Goal: Transaction & Acquisition: Purchase product/service

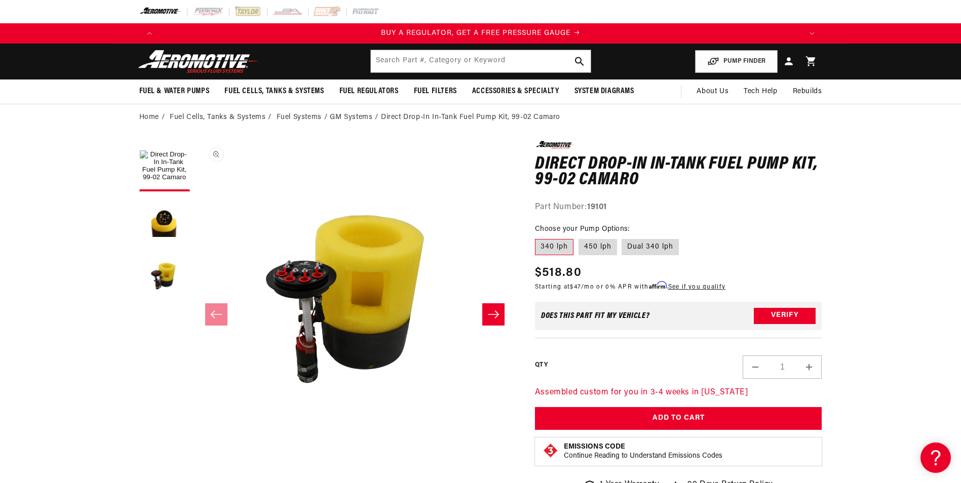
scroll to position [51, 0]
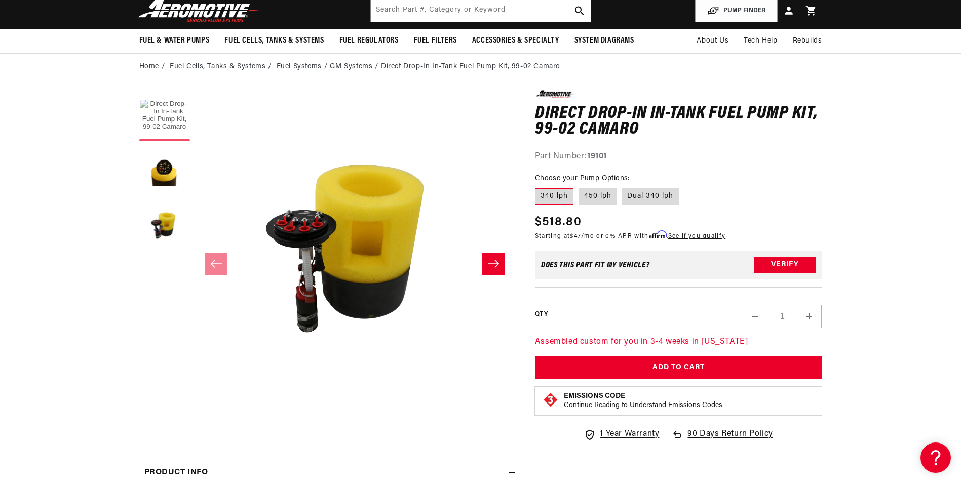
click at [164, 118] on button "Load image 1 in gallery view" at bounding box center [164, 115] width 51 height 51
click at [167, 183] on button "Load image 2 in gallery view" at bounding box center [164, 171] width 51 height 51
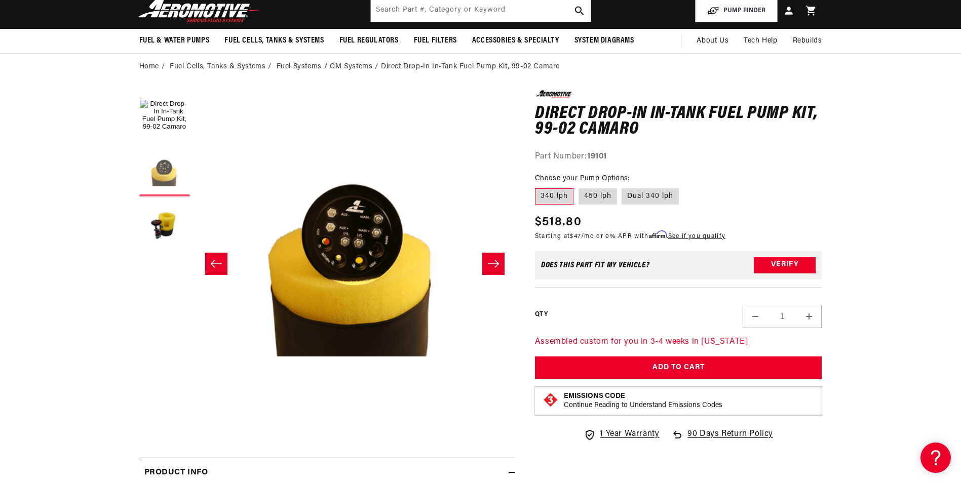
scroll to position [0, 1285]
click at [165, 232] on button "Load image 3 in gallery view" at bounding box center [164, 227] width 51 height 51
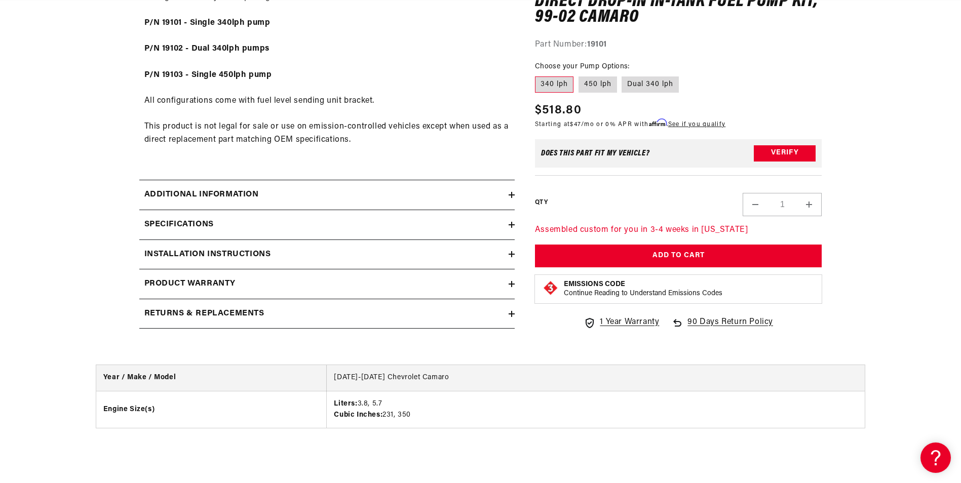
scroll to position [659, 0]
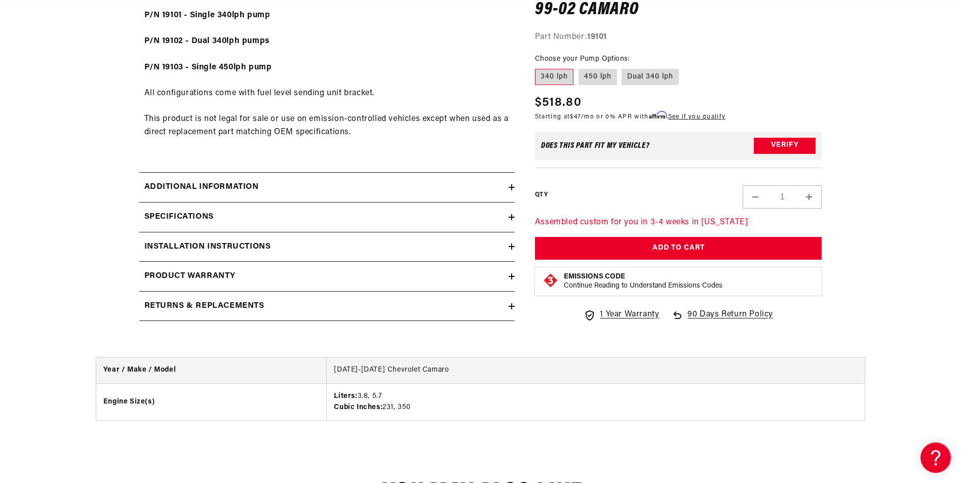
click at [416, 186] on div "Additional information" at bounding box center [323, 187] width 369 height 13
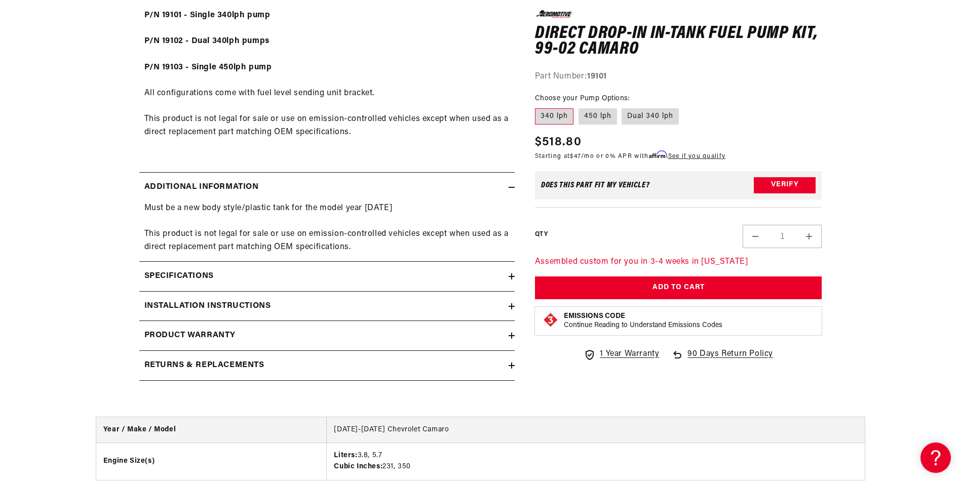
scroll to position [0, 0]
click at [418, 191] on div "Additional information" at bounding box center [323, 187] width 369 height 13
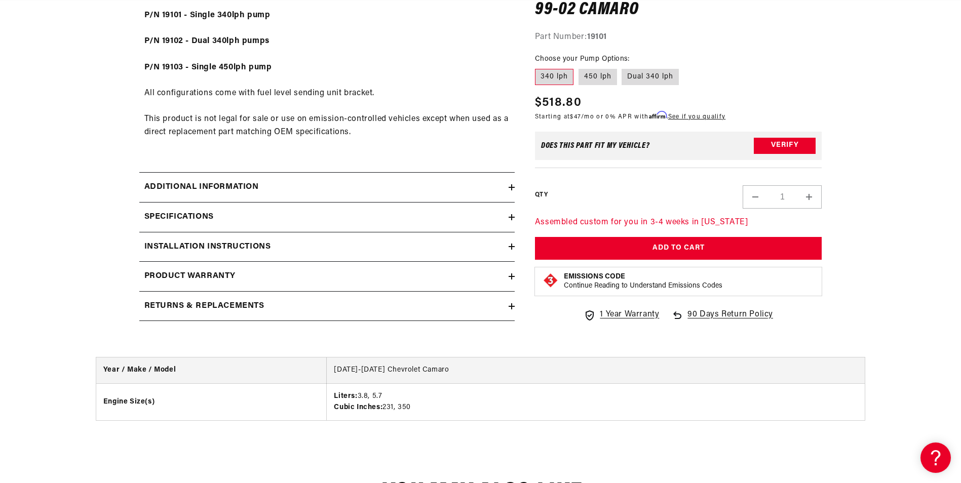
click at [418, 191] on div "Additional information" at bounding box center [323, 187] width 369 height 13
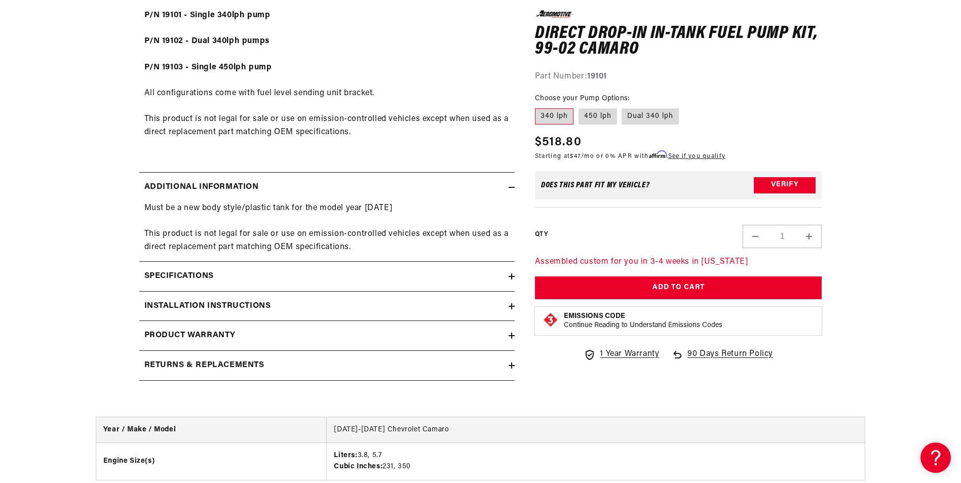
scroll to position [0, 643]
click at [418, 191] on div "Additional information" at bounding box center [323, 187] width 369 height 13
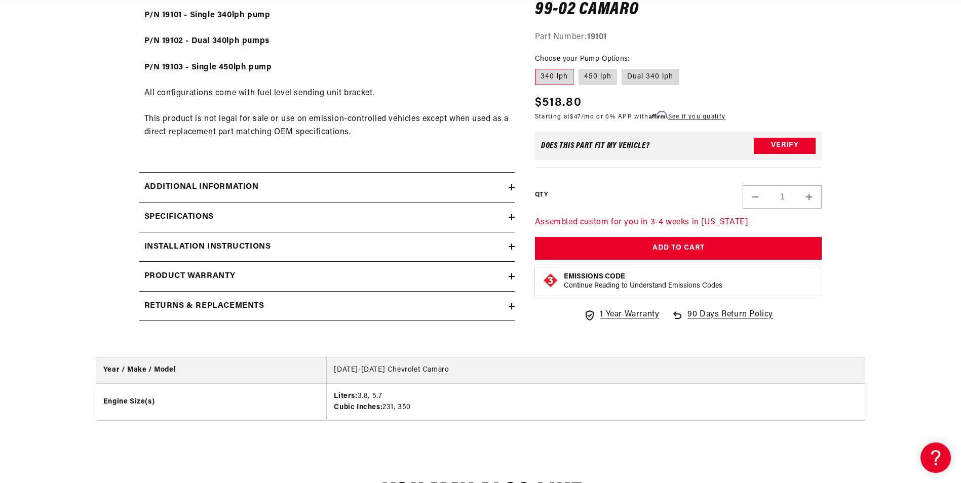
click at [402, 224] on summary "Specifications" at bounding box center [327, 217] width 376 height 29
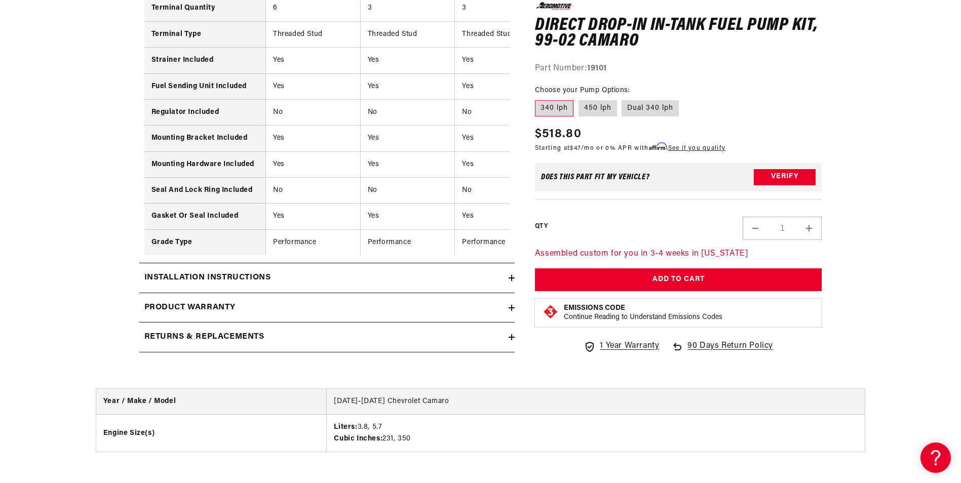
scroll to position [1419, 0]
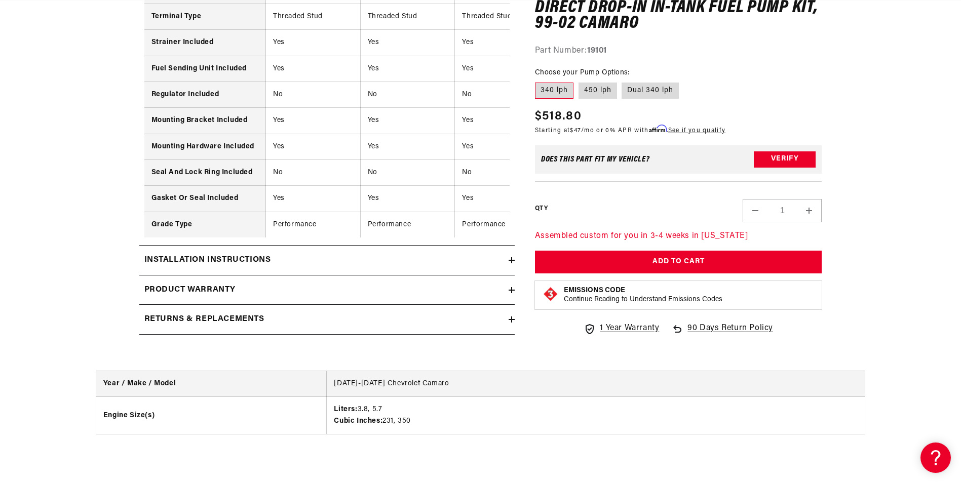
click at [349, 266] on div "Installation Instructions" at bounding box center [323, 260] width 369 height 13
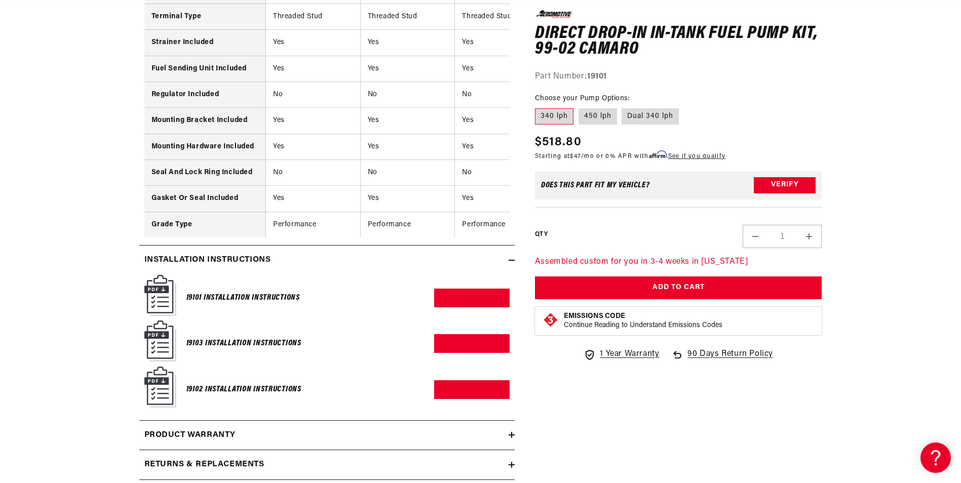
click at [349, 266] on div "Installation Instructions" at bounding box center [323, 260] width 369 height 13
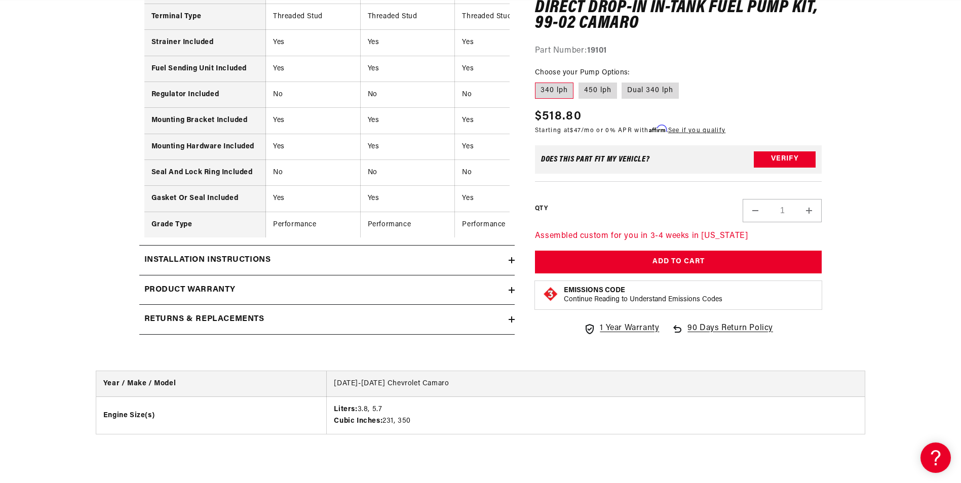
scroll to position [0, 643]
click at [335, 297] on div "Product warranty" at bounding box center [323, 290] width 369 height 13
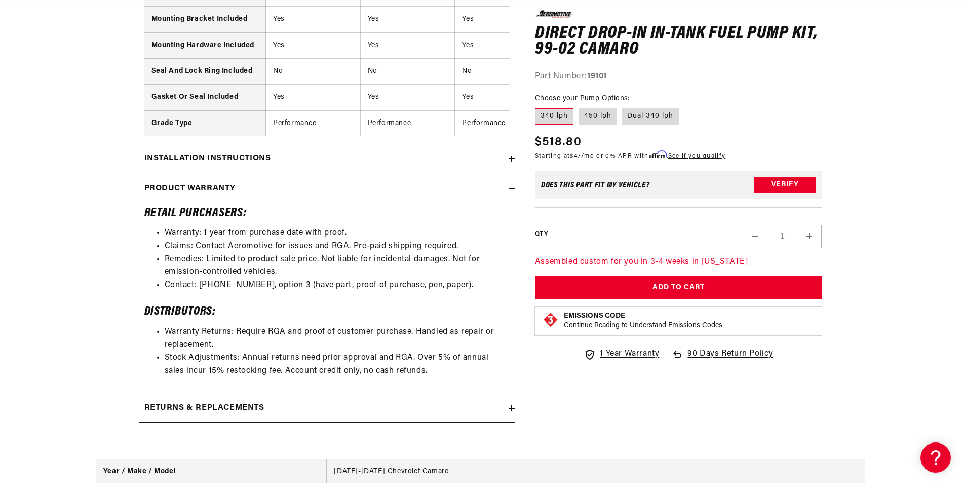
scroll to position [0, 1928]
click at [341, 204] on summary "Product warranty" at bounding box center [327, 188] width 376 height 29
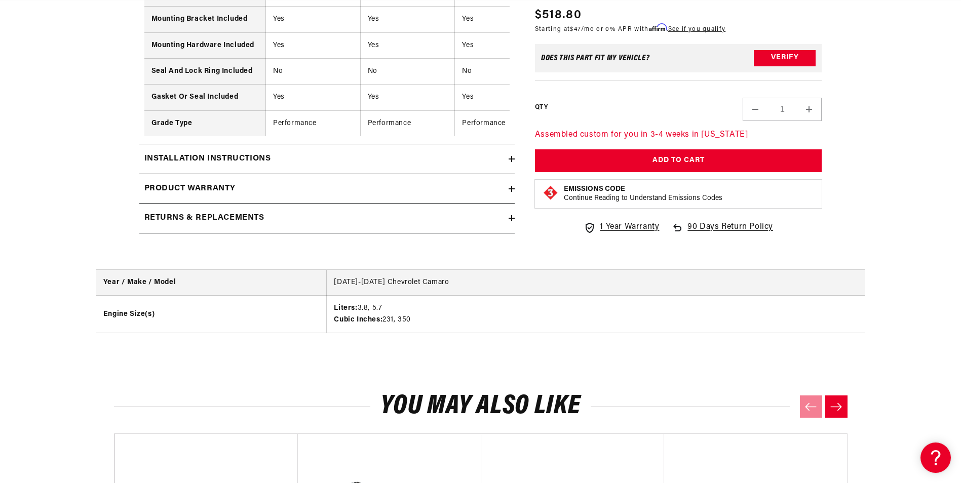
click at [341, 204] on summary "Product warranty" at bounding box center [327, 188] width 376 height 29
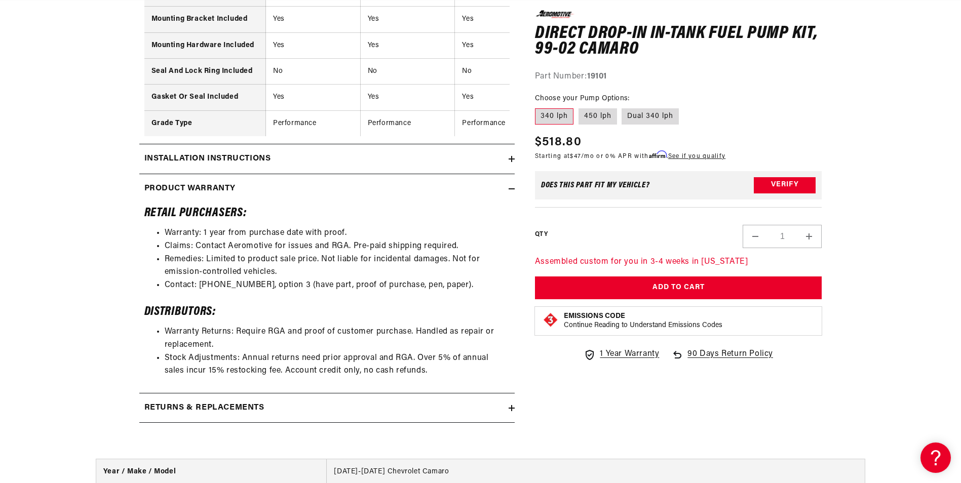
click at [341, 204] on summary "Product warranty" at bounding box center [327, 188] width 376 height 29
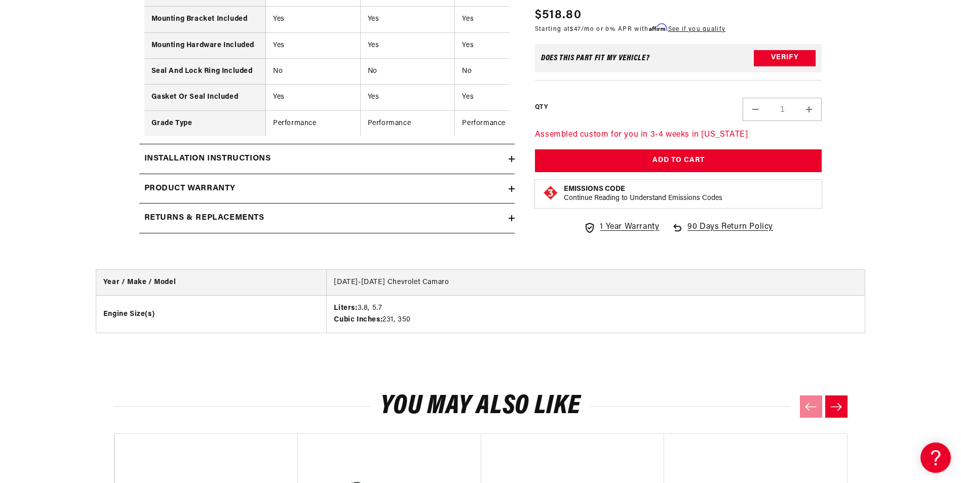
click at [333, 233] on summary "Returns & replacements" at bounding box center [327, 218] width 376 height 29
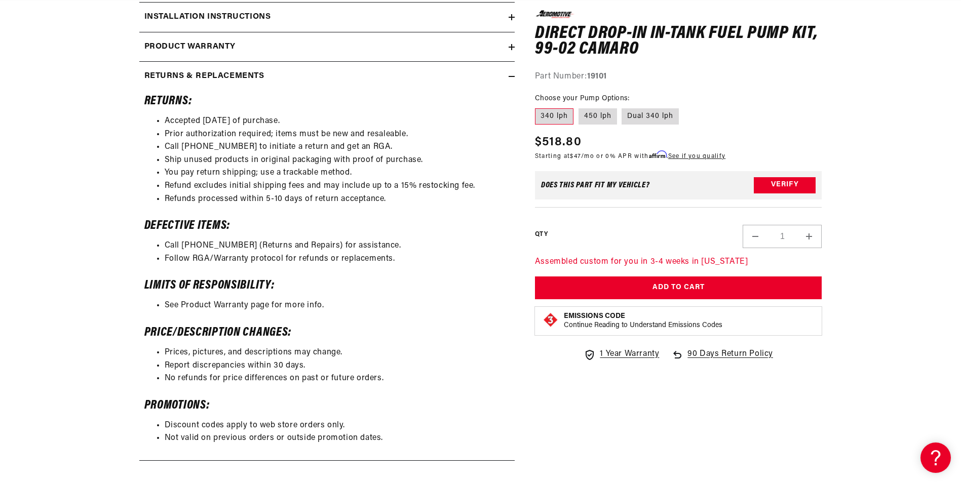
scroll to position [1520, 0]
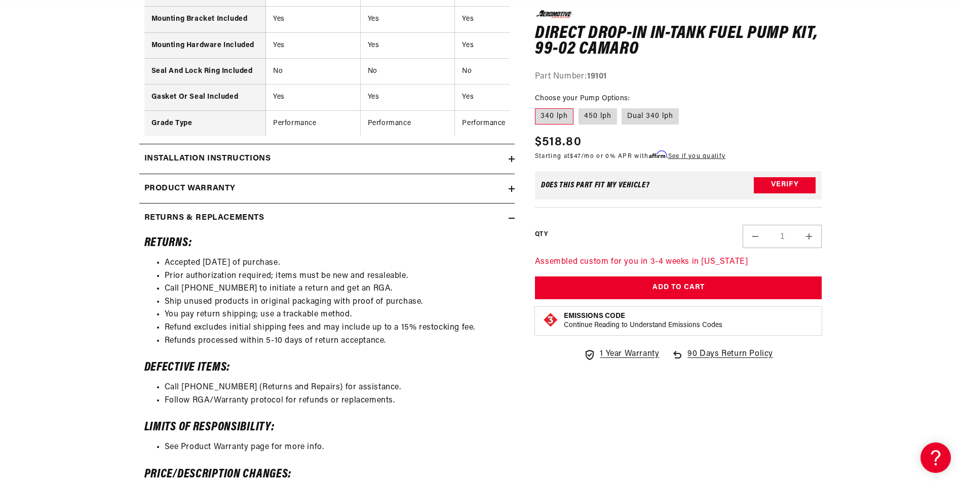
click at [343, 225] on div "Returns & replacements" at bounding box center [323, 218] width 369 height 13
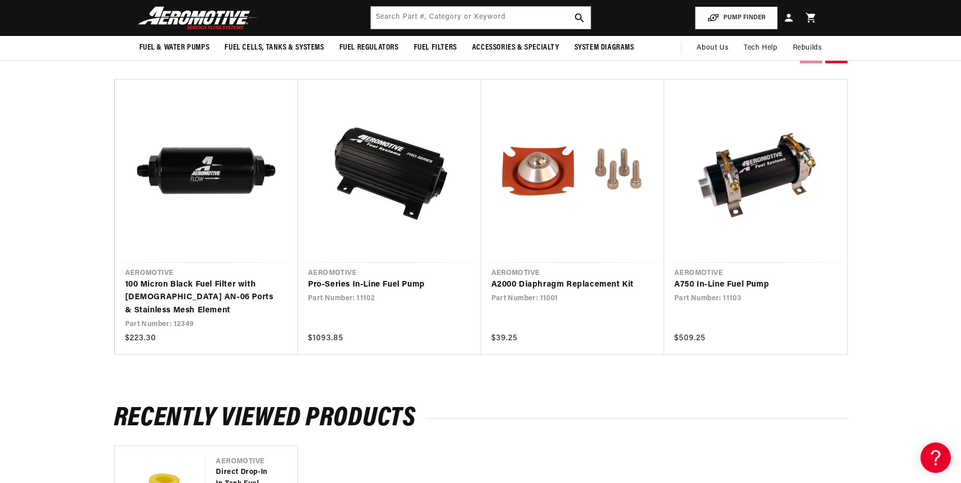
scroll to position [1776, 0]
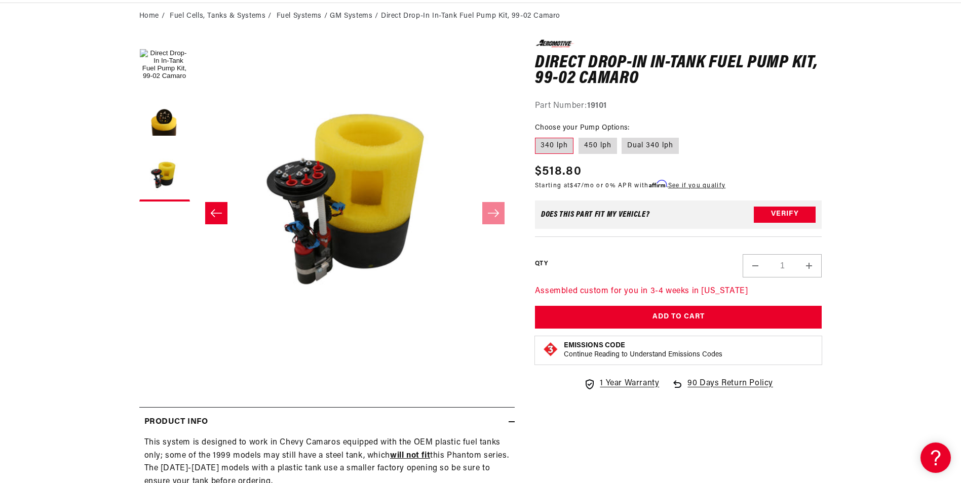
click at [214, 213] on icon "Slide left" at bounding box center [215, 213] width 11 height 8
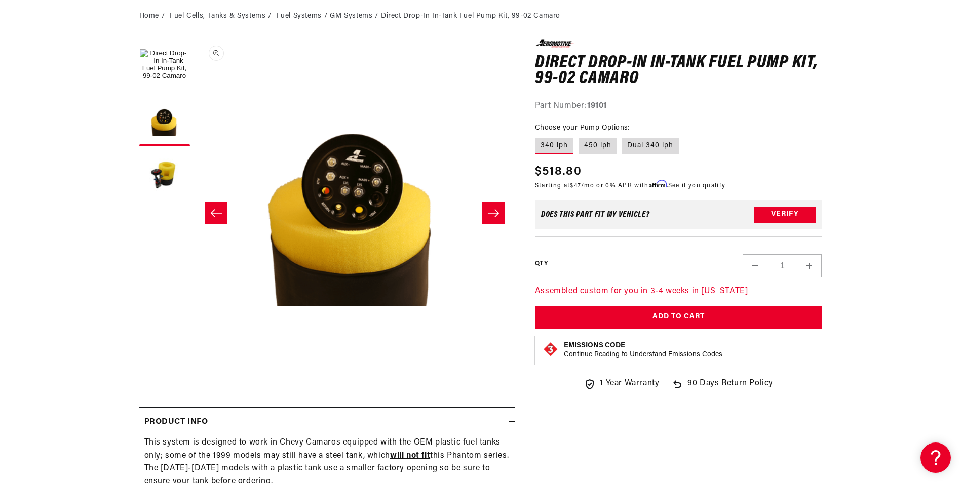
click at [195, 359] on button "Open media 2 in modal" at bounding box center [195, 359] width 0 height 0
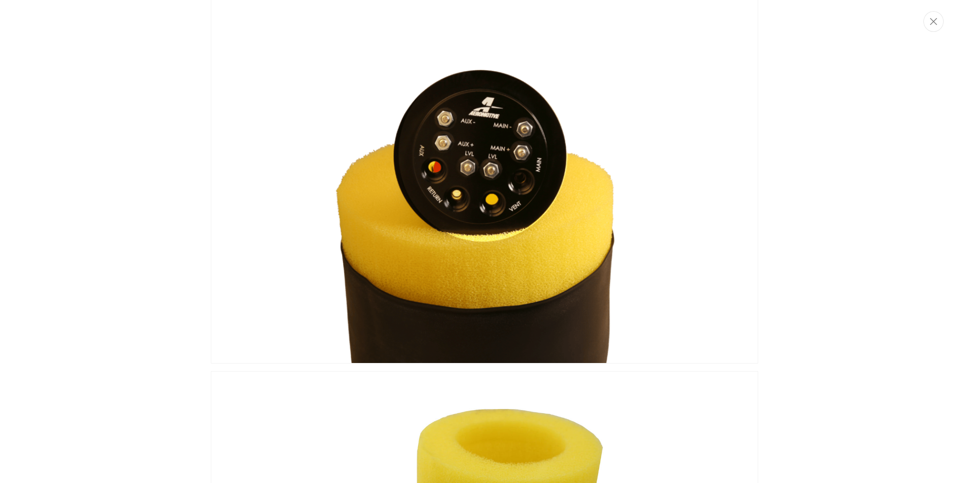
scroll to position [189, 0]
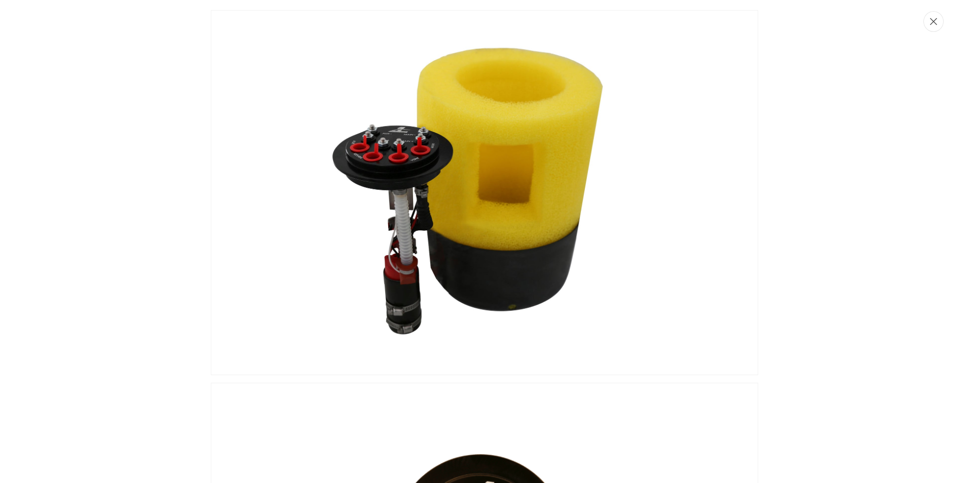
click at [937, 25] on button "Close" at bounding box center [933, 21] width 20 height 21
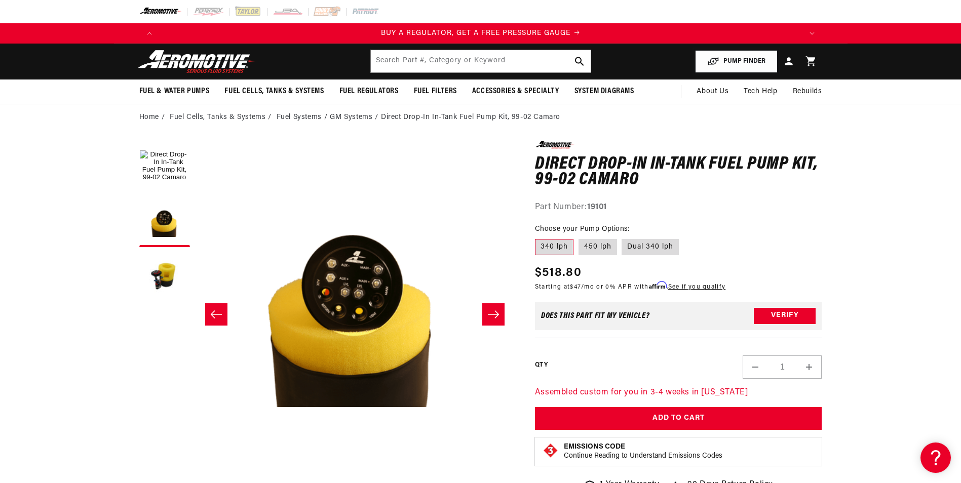
click at [734, 56] on button "PUMP FINDER" at bounding box center [736, 61] width 83 height 23
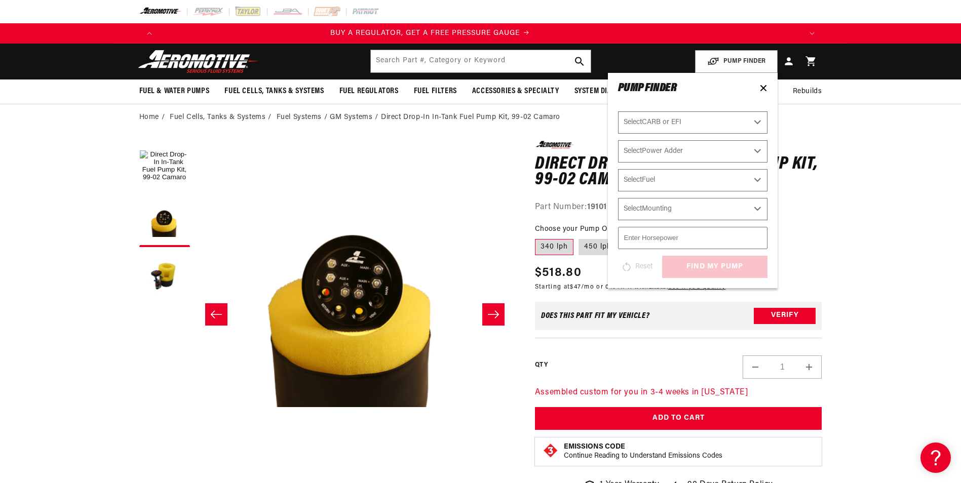
click at [670, 128] on select "Select CARB or EFI Carbureted Fuel Injected" at bounding box center [693, 122] width 150 height 22
select select "Carbureted"
click at [618, 111] on select "Select CARB or EFI Carbureted Fuel Injected" at bounding box center [693, 122] width 150 height 22
click at [669, 122] on select "Select CARB or EFI Carbureted Fuel Injected" at bounding box center [693, 122] width 150 height 22
click at [618, 111] on select "Select CARB or EFI Carbureted Fuel Injected" at bounding box center [693, 122] width 150 height 22
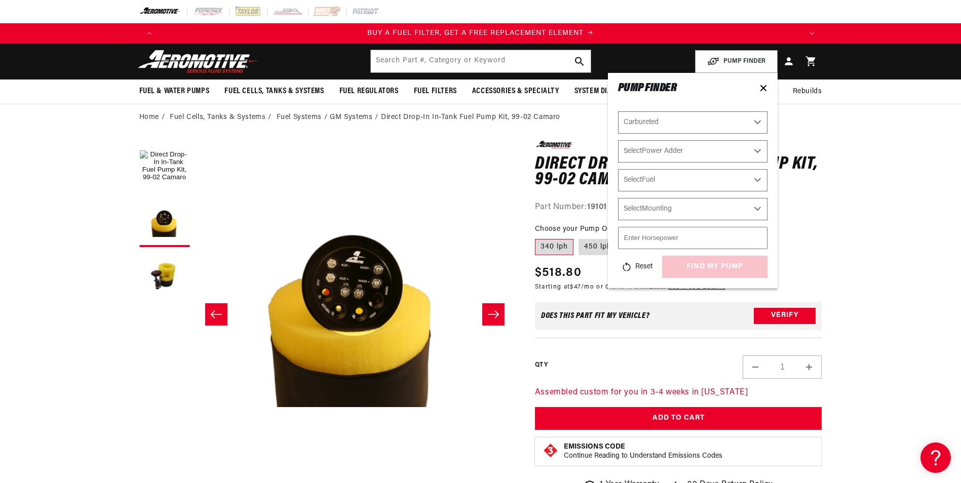
select select "Fuel-Injected"
click at [666, 156] on select "Select Power Adder No - Naturally Aspirated Yes - Forced Induction" at bounding box center [693, 151] width 150 height 22
select select "Yes-Forced-Induction"
click at [618, 140] on select "Select Power Adder No - Naturally Aspirated Yes - Forced Induction" at bounding box center [693, 151] width 150 height 22
select select "Yes-Forced-Induction"
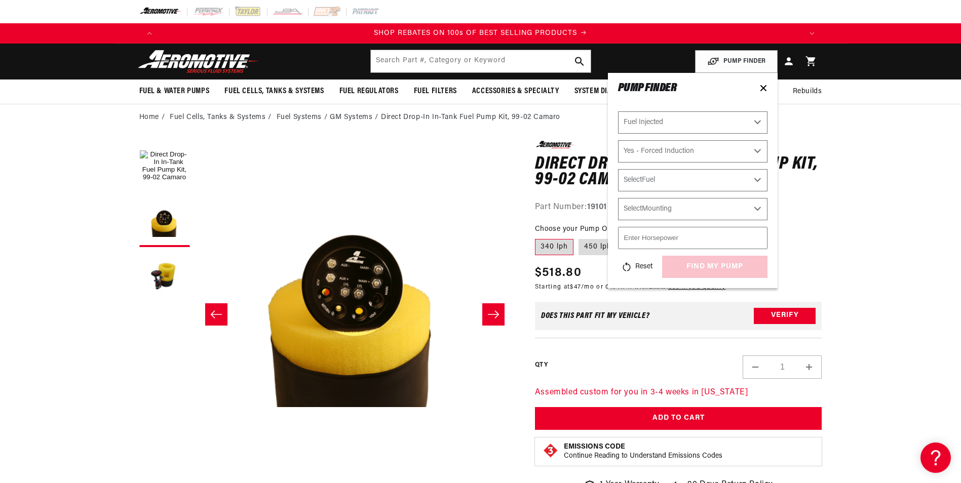
click at [678, 177] on select "Select Fuel E85 Gas" at bounding box center [693, 180] width 150 height 22
select select "Gas"
click at [618, 169] on select "Select Fuel E85 Gas" at bounding box center [693, 180] width 150 height 22
select select "Gas"
click at [681, 212] on select "Select Mounting External In-Tank" at bounding box center [693, 209] width 150 height 22
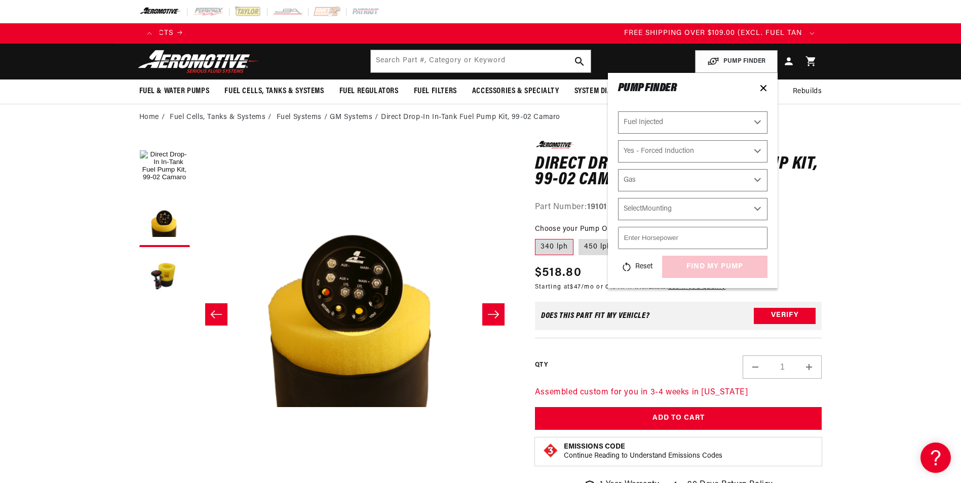
click at [685, 212] on select "Select Mounting External In-Tank" at bounding box center [693, 209] width 150 height 22
select select "In-Tank"
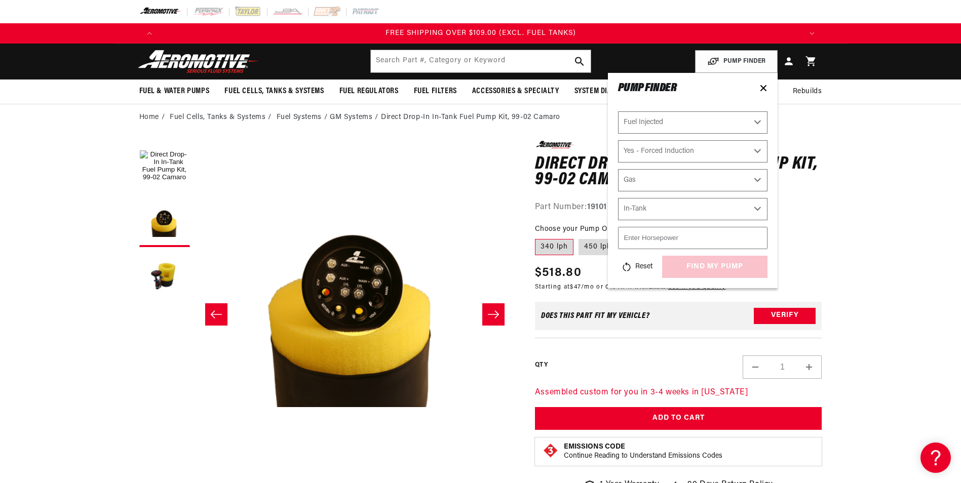
click at [618, 198] on select "Select Mounting External In-Tank" at bounding box center [693, 209] width 150 height 22
select select "In-Tank"
click at [681, 243] on input "number" at bounding box center [693, 238] width 150 height 22
type input "400"
click at [772, 263] on div "PUMP FINDER Select CARB or EFI Carbureted Fuel Injected Select Power Adder No -…" at bounding box center [693, 180] width 170 height 215
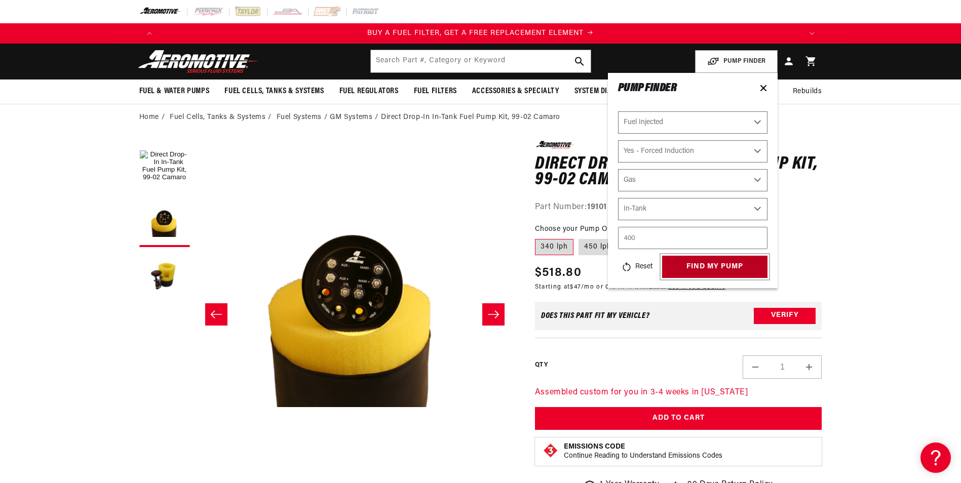
click at [748, 259] on button "find my pump" at bounding box center [714, 267] width 105 height 23
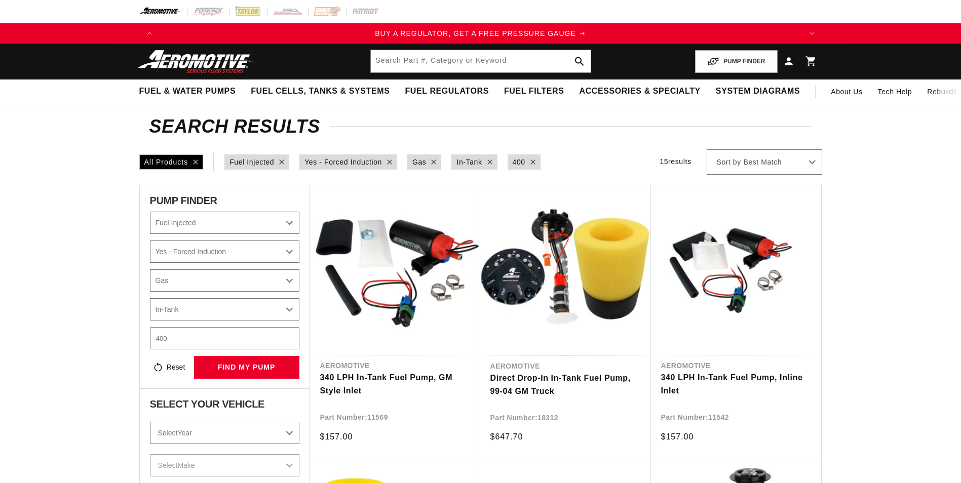
select select "Fuel-Injected"
select select "Yes-Forced-Induction"
select select "Gas"
select select "In-Tank"
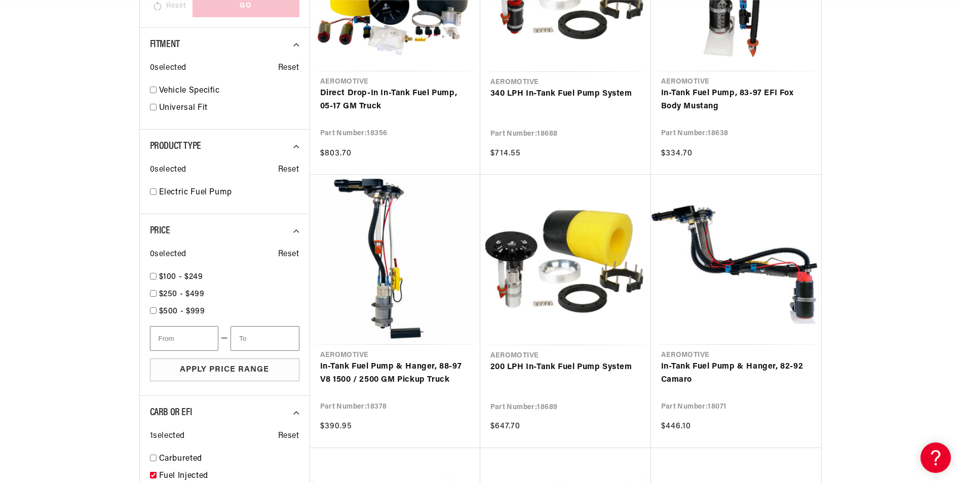
scroll to position [0, 812]
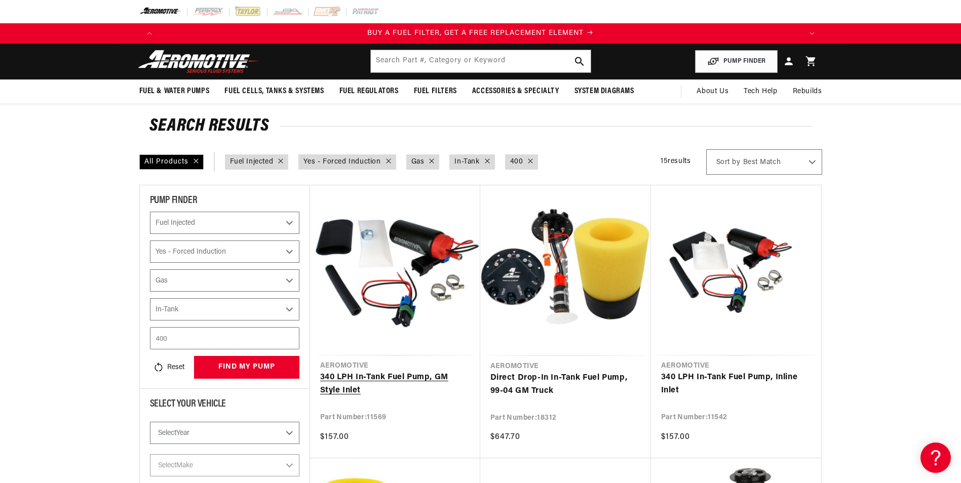
click at [391, 382] on link "340 LPH In-Tank Fuel Pump, GM Style Inlet" at bounding box center [395, 384] width 150 height 26
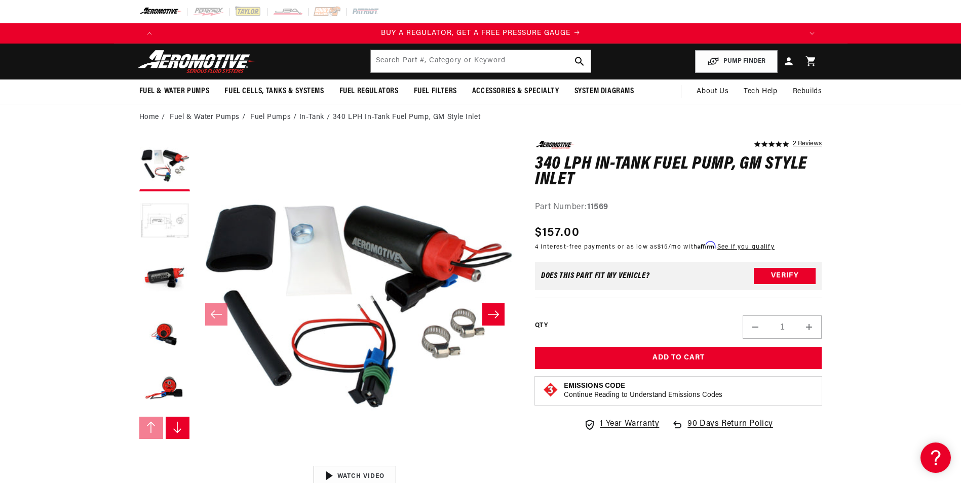
click at [169, 222] on button "Load image 2 in gallery view" at bounding box center [164, 222] width 51 height 51
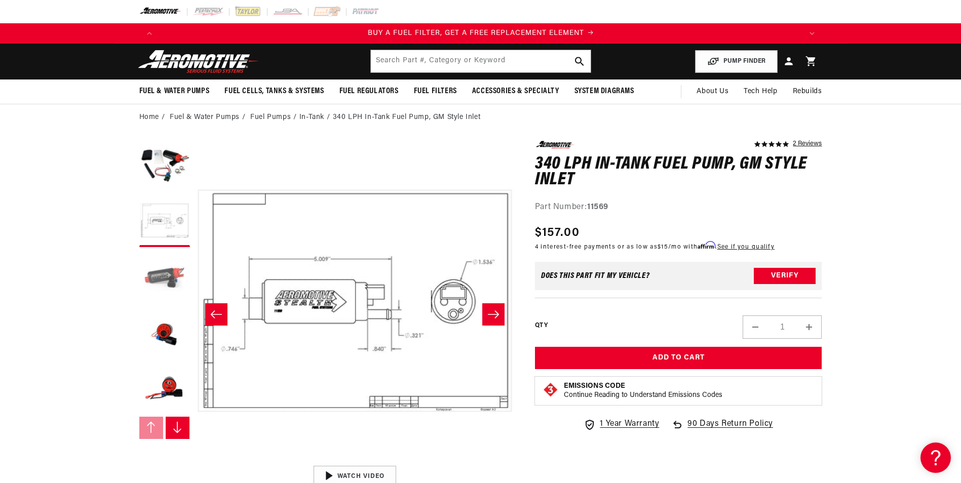
scroll to position [0, 643]
click at [164, 279] on button "Load image 3 in gallery view" at bounding box center [164, 277] width 51 height 51
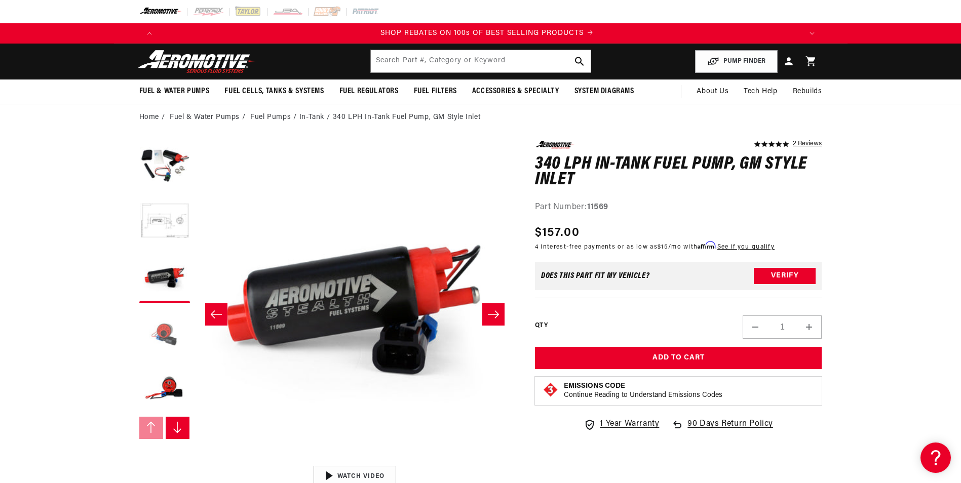
scroll to position [0, 1285]
click at [165, 330] on button "Load image 4 in gallery view" at bounding box center [164, 333] width 51 height 51
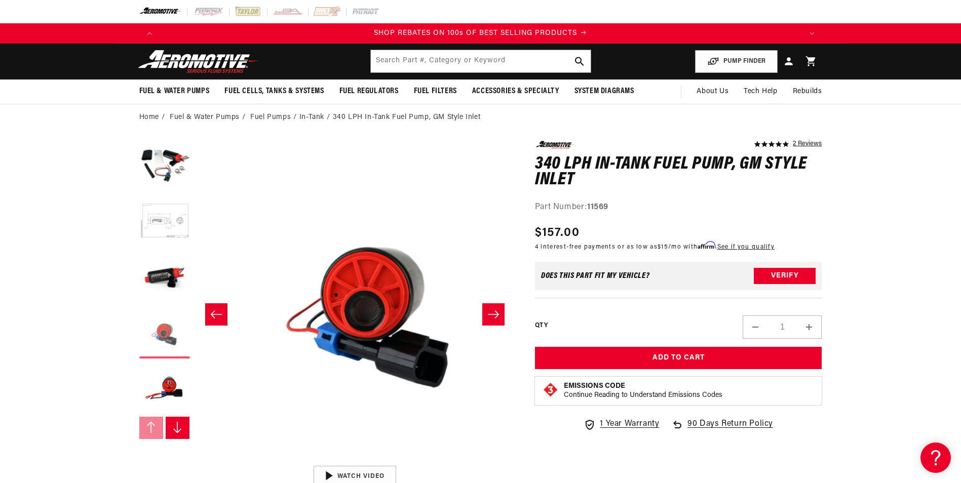
scroll to position [0, 960]
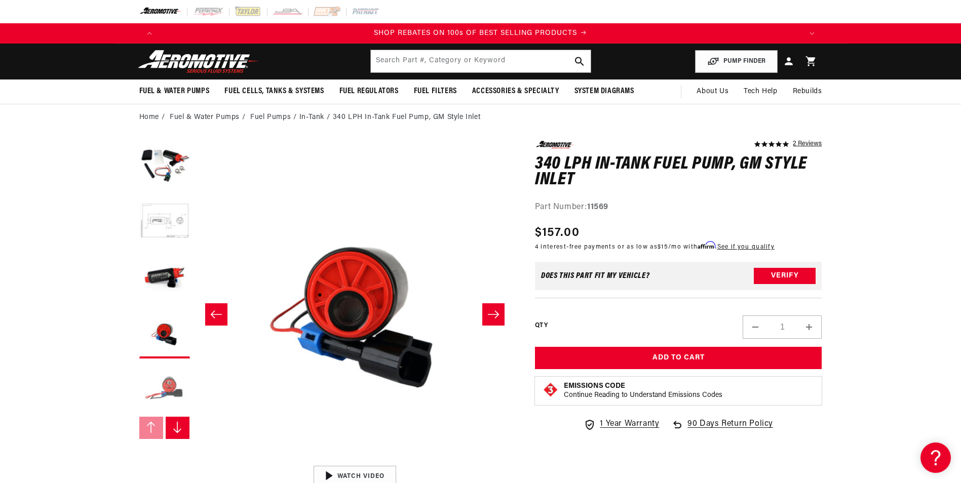
click at [168, 399] on button "Load image 5 in gallery view" at bounding box center [164, 389] width 51 height 51
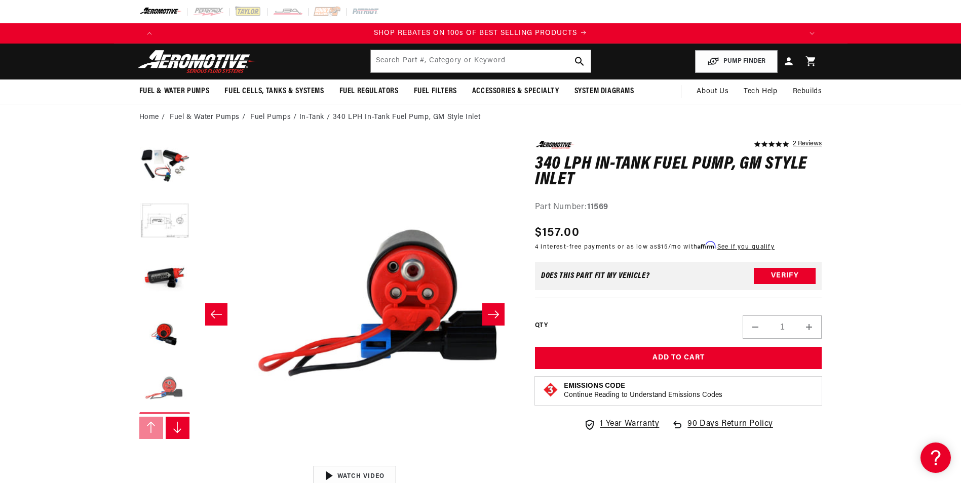
scroll to position [0, 1280]
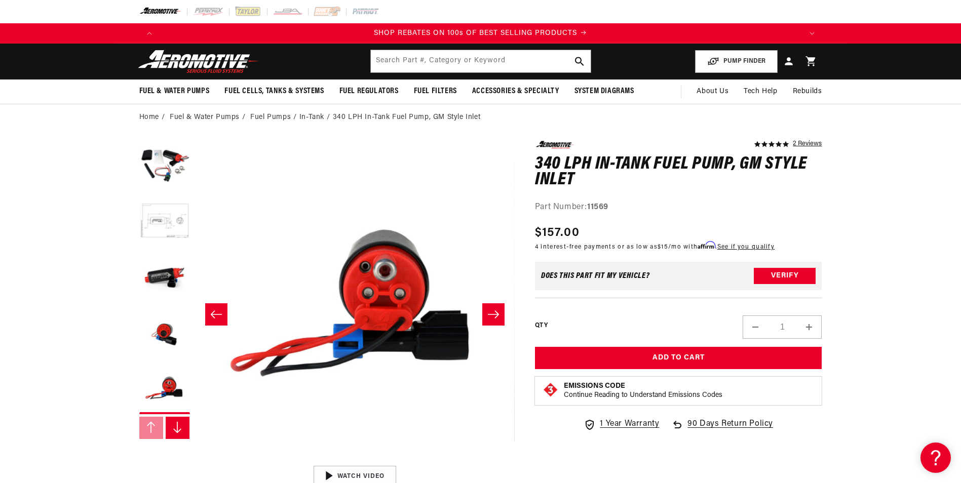
click at [179, 428] on icon "Slide right" at bounding box center [177, 428] width 10 height 12
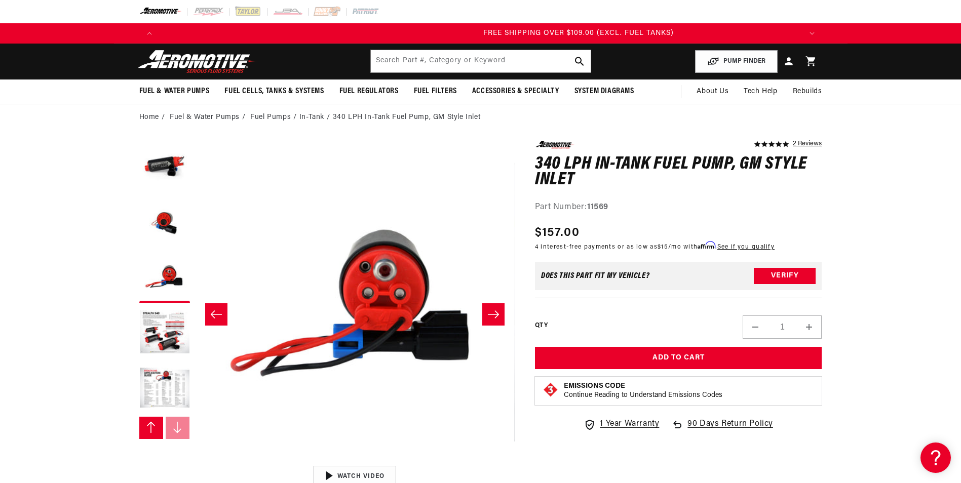
scroll to position [0, 1928]
click at [173, 273] on button "Load image 5 in gallery view" at bounding box center [164, 277] width 51 height 51
click at [156, 338] on button "Load image 6 in gallery view" at bounding box center [164, 333] width 51 height 51
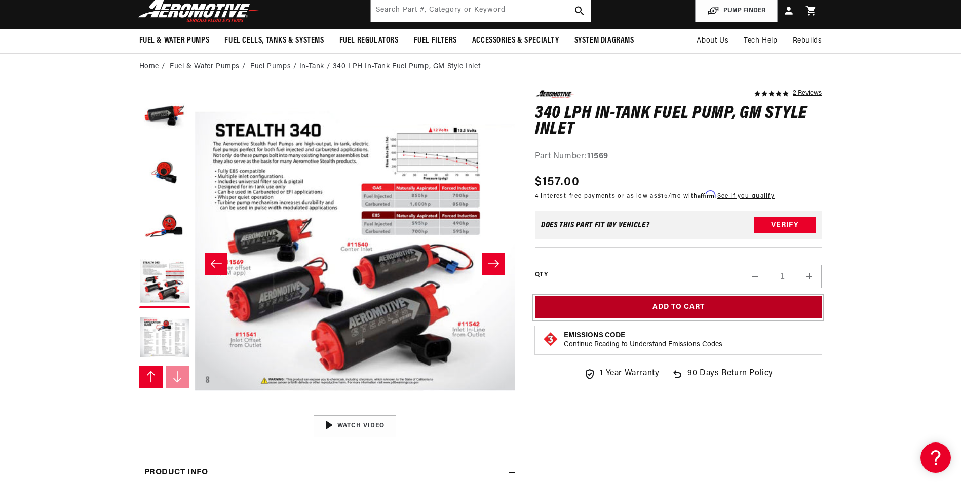
scroll to position [0, 0]
click at [575, 314] on button "Add to Cart" at bounding box center [678, 307] width 287 height 23
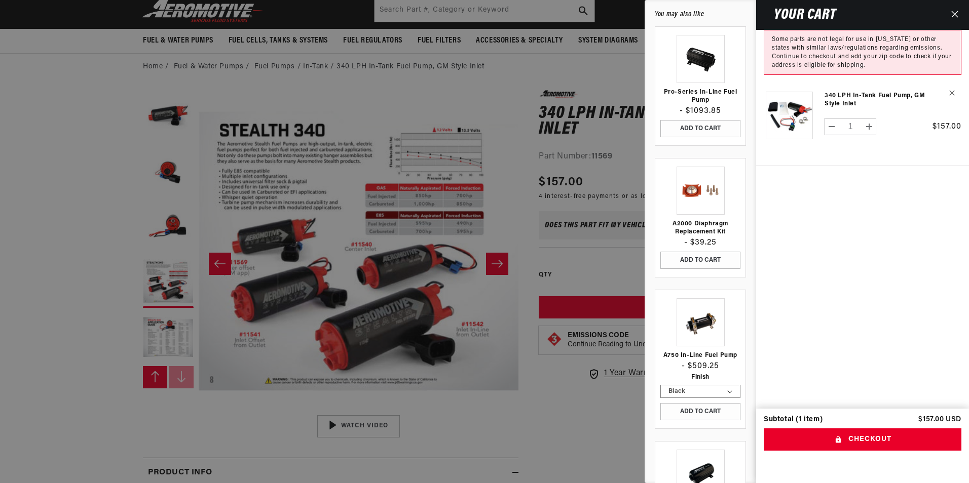
click at [555, 447] on div at bounding box center [484, 241] width 969 height 483
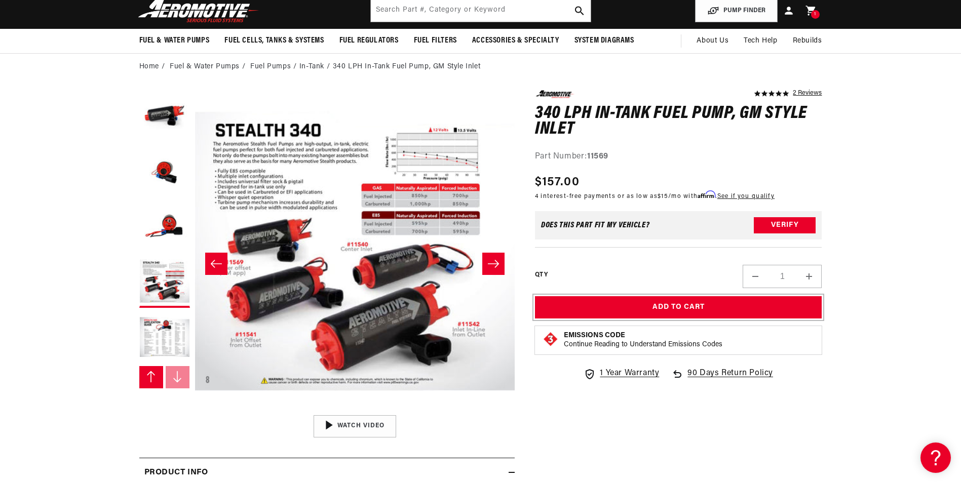
scroll to position [0, 643]
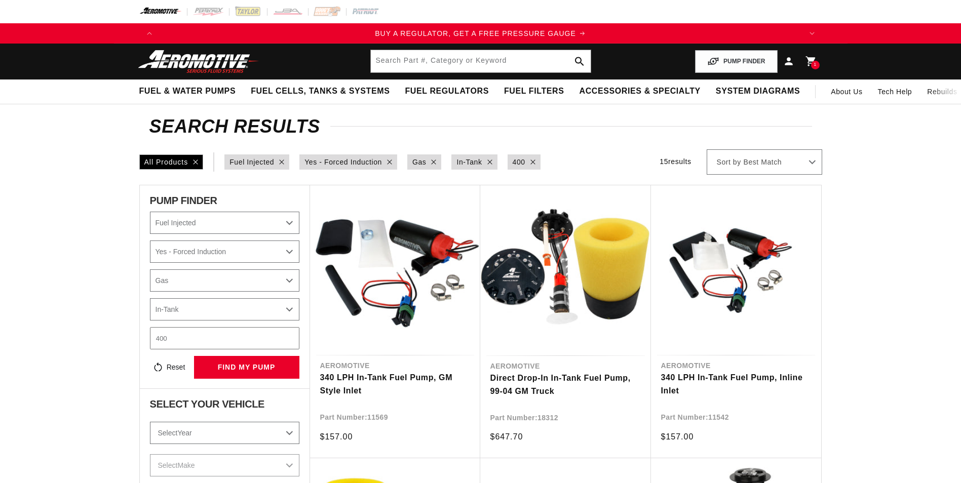
select select "Fuel-Injected"
select select "Yes-Forced-Induction"
select select "Gas"
select select "In-Tank"
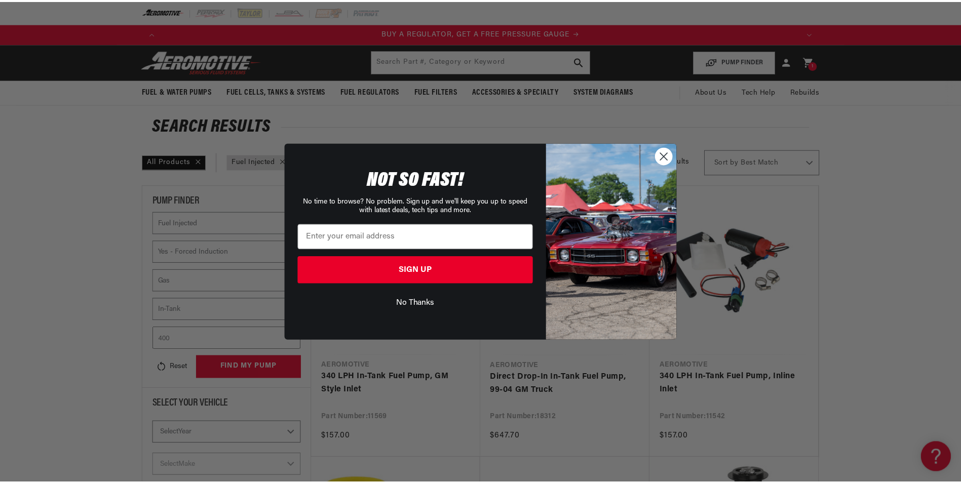
scroll to position [0, 643]
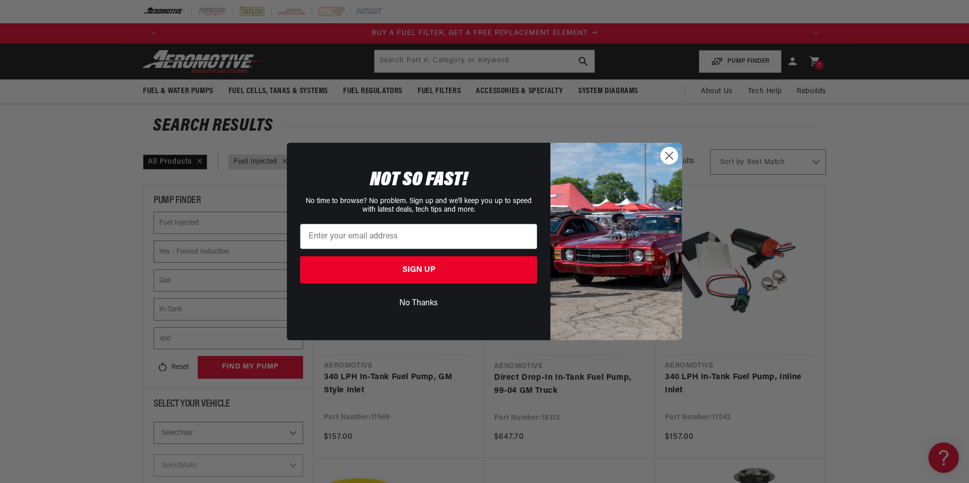
click at [673, 154] on circle "Close dialog" at bounding box center [669, 155] width 17 height 17
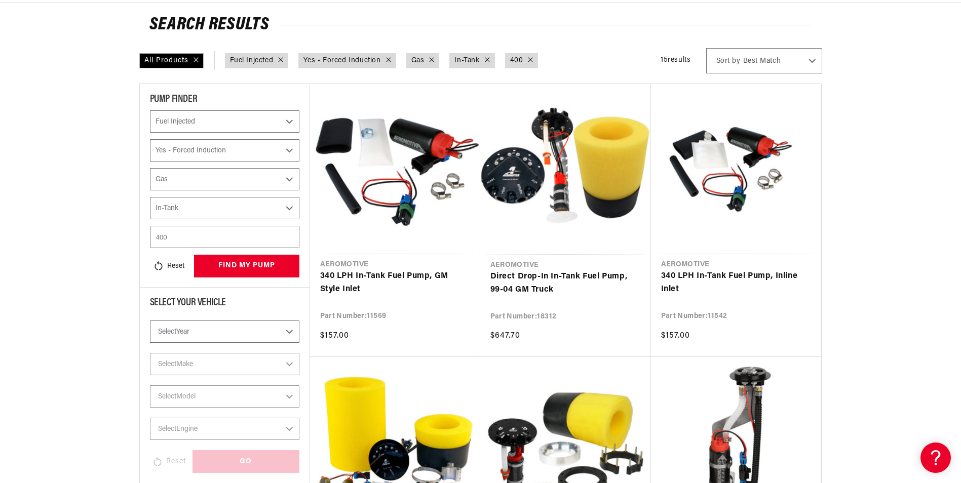
scroll to position [0, 1285]
click at [377, 296] on link "340 LPH In-Tank Fuel Pump, GM Style Inlet" at bounding box center [395, 283] width 150 height 26
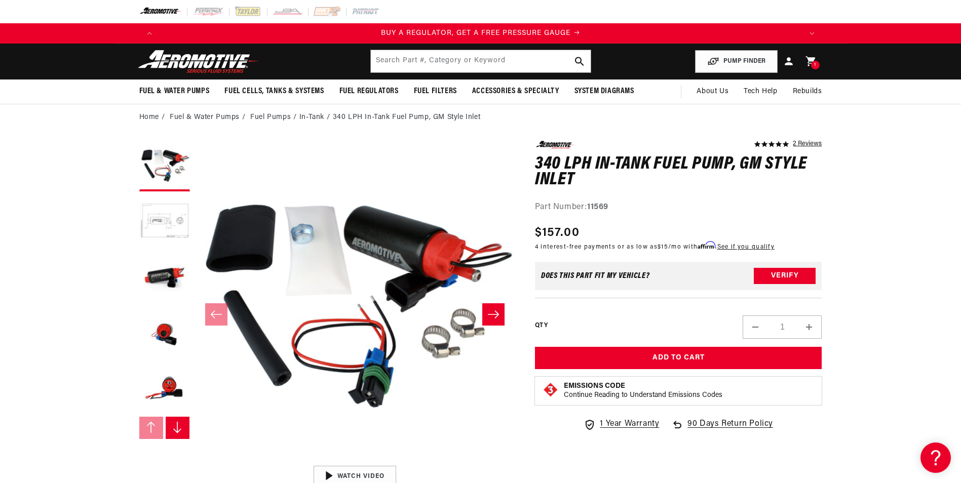
click at [602, 206] on strong "11569" at bounding box center [597, 207] width 21 height 8
copy strong "11569"
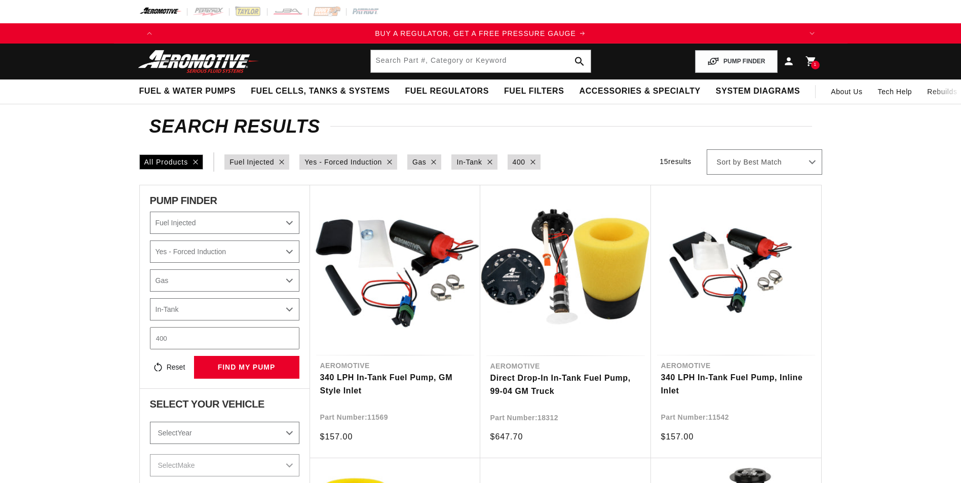
select select "Fuel-Injected"
select select "Yes-Forced-Induction"
select select "Gas"
select select "In-Tank"
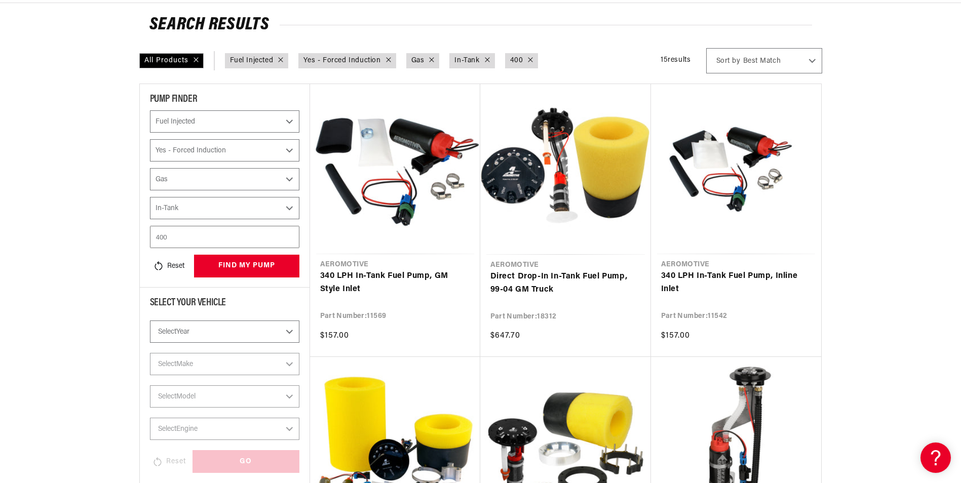
select select "Fuel-Injected"
select select "Yes-Forced-Induction"
select select "Gas"
select select "In-Tank"
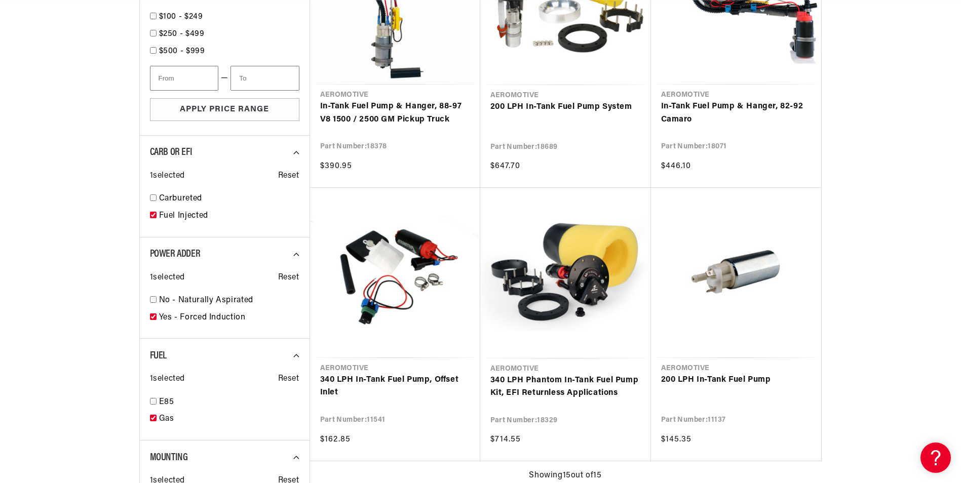
scroll to position [834, 0]
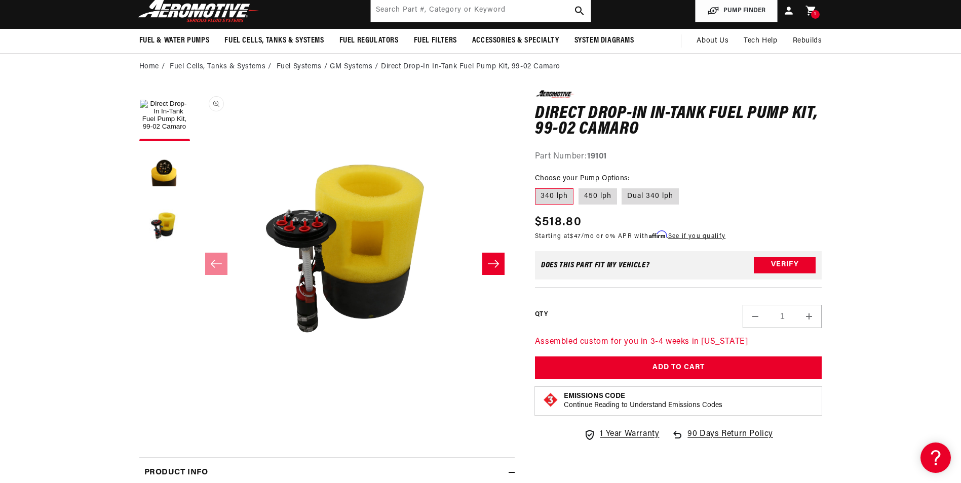
scroll to position [0, 643]
click at [598, 154] on strong "19101" at bounding box center [597, 157] width 20 height 8
copy strong "19101"
